Goal: Register for event/course

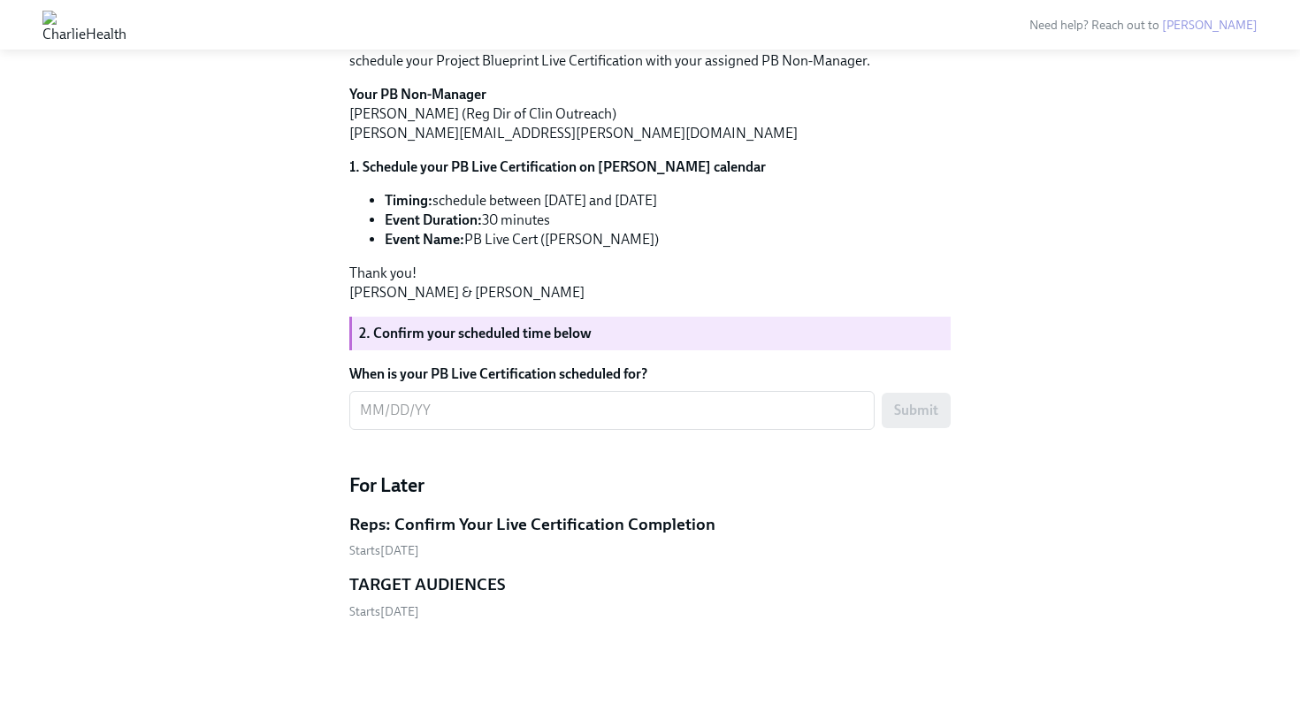
scroll to position [1000, 0]
drag, startPoint x: 577, startPoint y: 456, endPoint x: 455, endPoint y: 462, distance: 122.2
click at [455, 175] on strong "1. Schedule your PB Live Certification on [PERSON_NAME] calendar" at bounding box center [557, 166] width 417 height 17
click at [516, 303] on div "Hi [PERSON_NAME]! We're excited to get you Project Blueprint "certified" in the…" at bounding box center [650, 150] width 602 height 304
drag, startPoint x: 469, startPoint y: 525, endPoint x: 648, endPoint y: 528, distance: 179.6
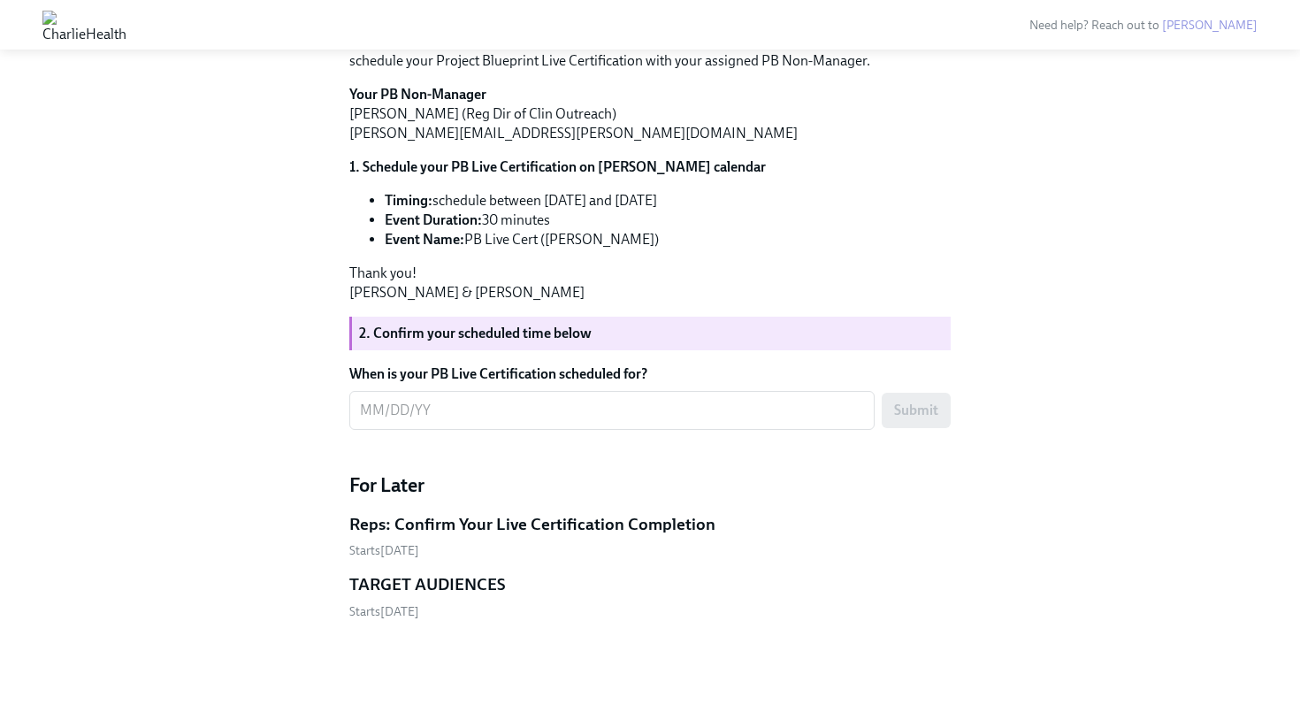
click at [648, 249] on li "Event Name: PB Live Cert ([PERSON_NAME])" at bounding box center [668, 239] width 566 height 19
copy li "PB Live Cert ([PERSON_NAME])"
click at [666, 303] on div "Hi [PERSON_NAME]! We're excited to get you Project Blueprint "certified" in the…" at bounding box center [650, 150] width 602 height 304
click at [429, 421] on textarea "When is your PB Live Certification scheduled for?" at bounding box center [612, 410] width 504 height 21
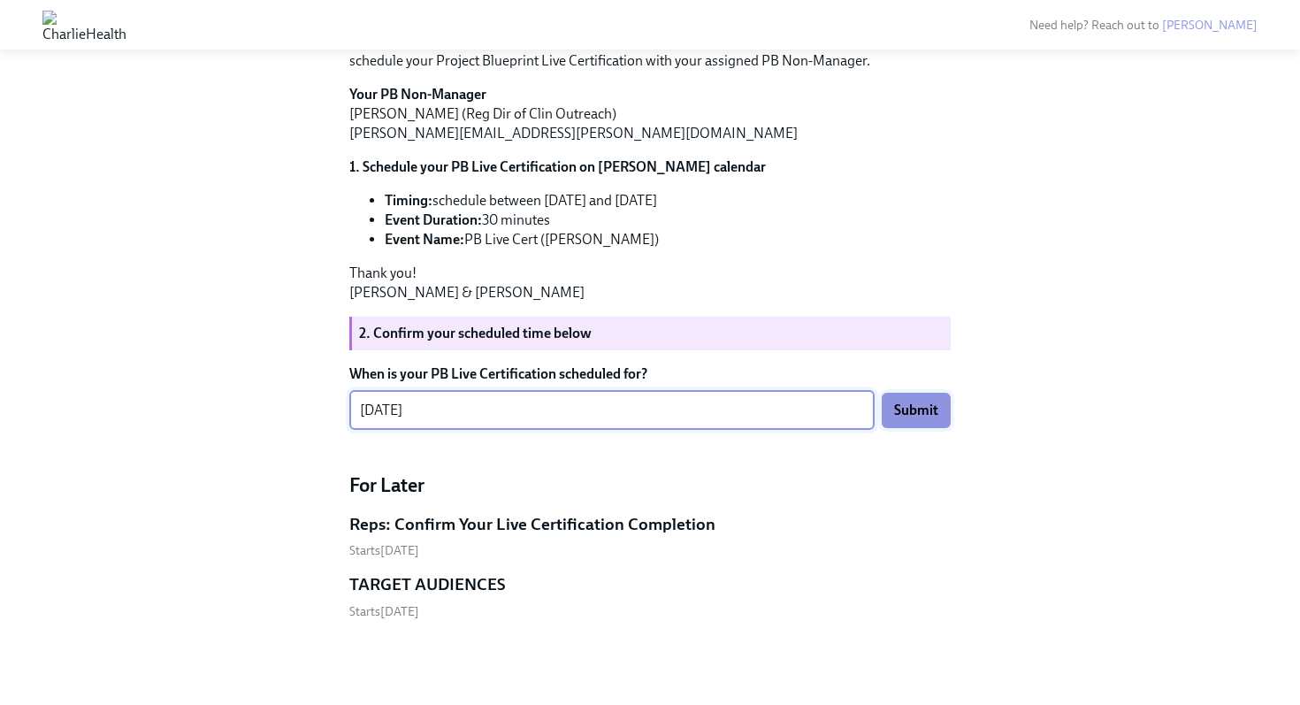
type textarea "[DATE]"
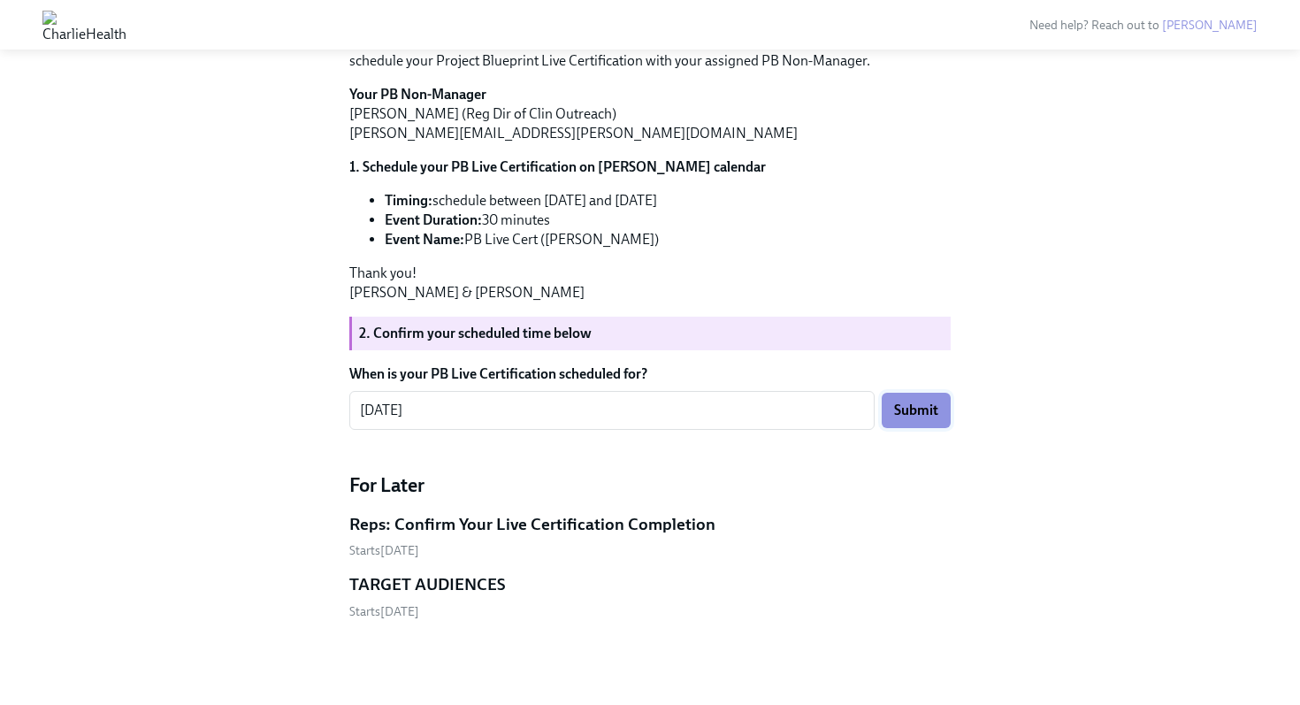
click at [917, 428] on button "Submit" at bounding box center [916, 410] width 69 height 35
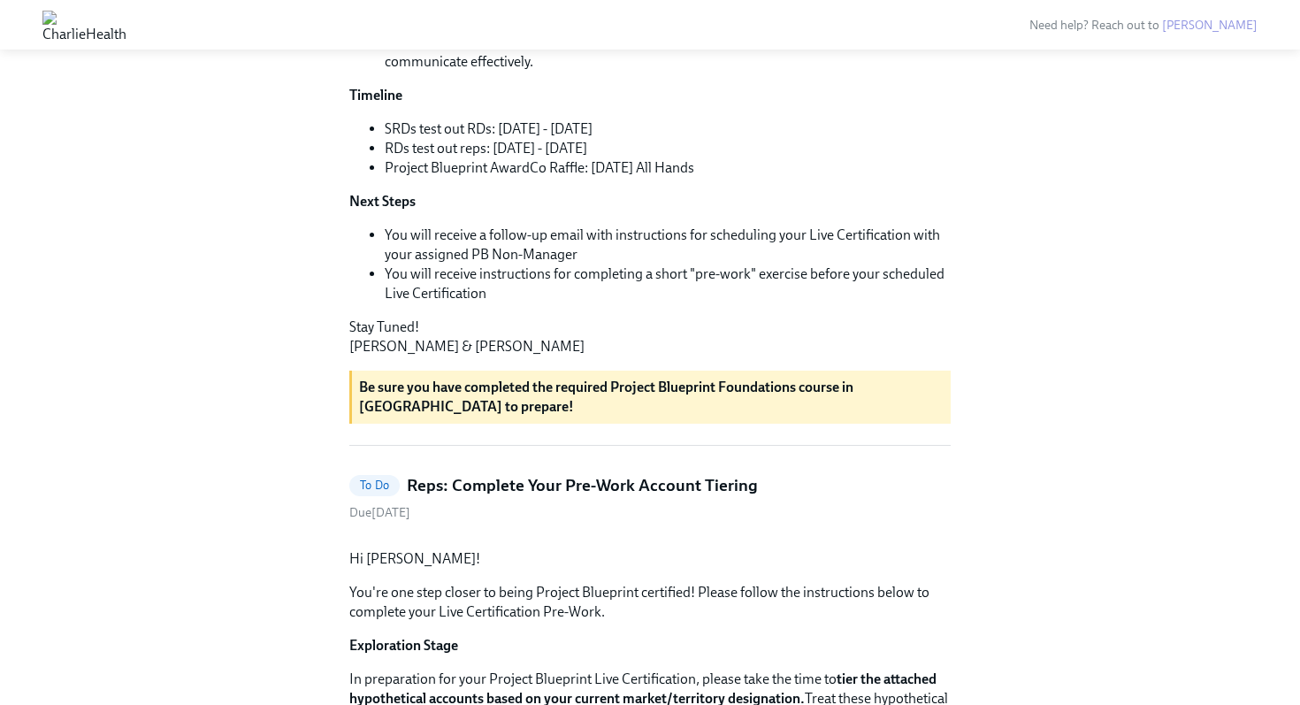
scroll to position [355, 0]
